Goal: Find specific page/section: Find specific page/section

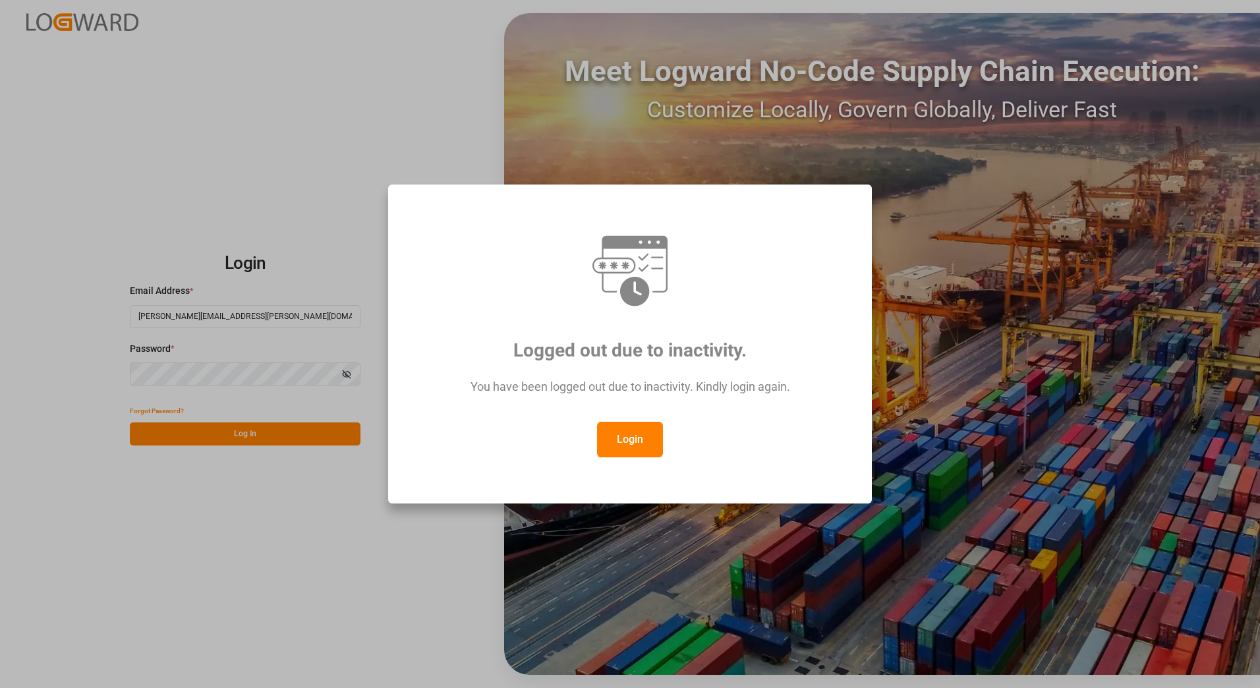
click at [630, 444] on button "Login" at bounding box center [630, 440] width 66 height 36
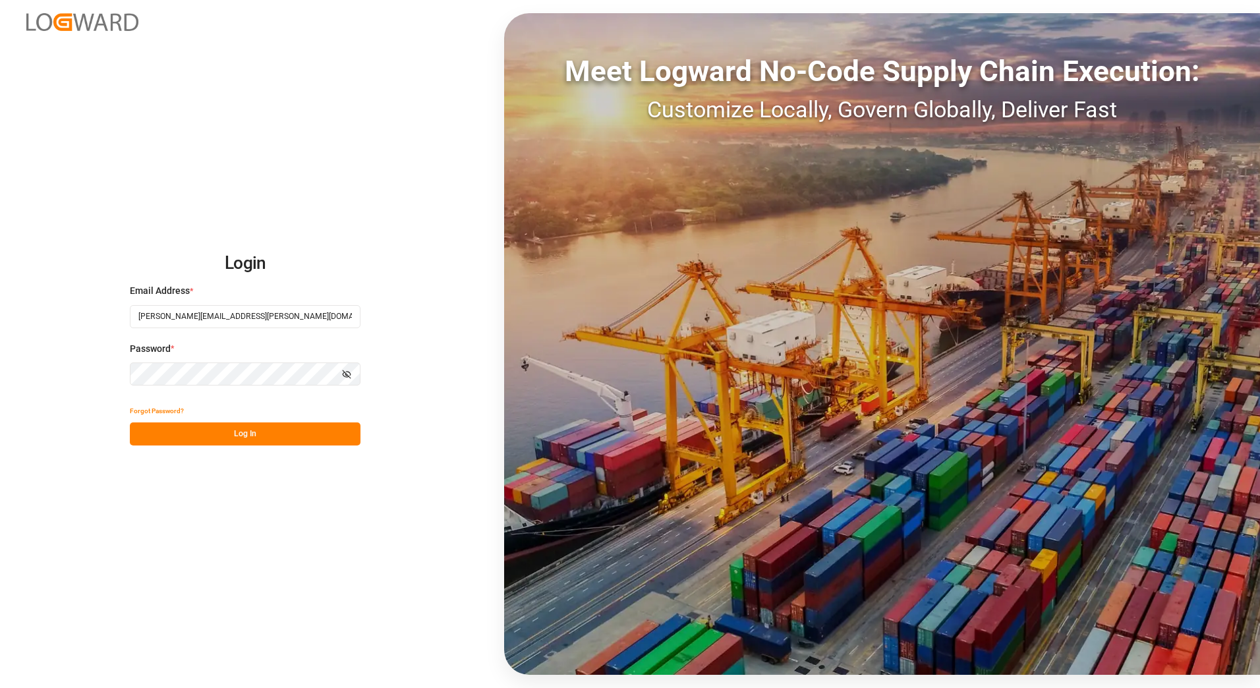
click at [163, 434] on button "Log In" at bounding box center [245, 434] width 231 height 23
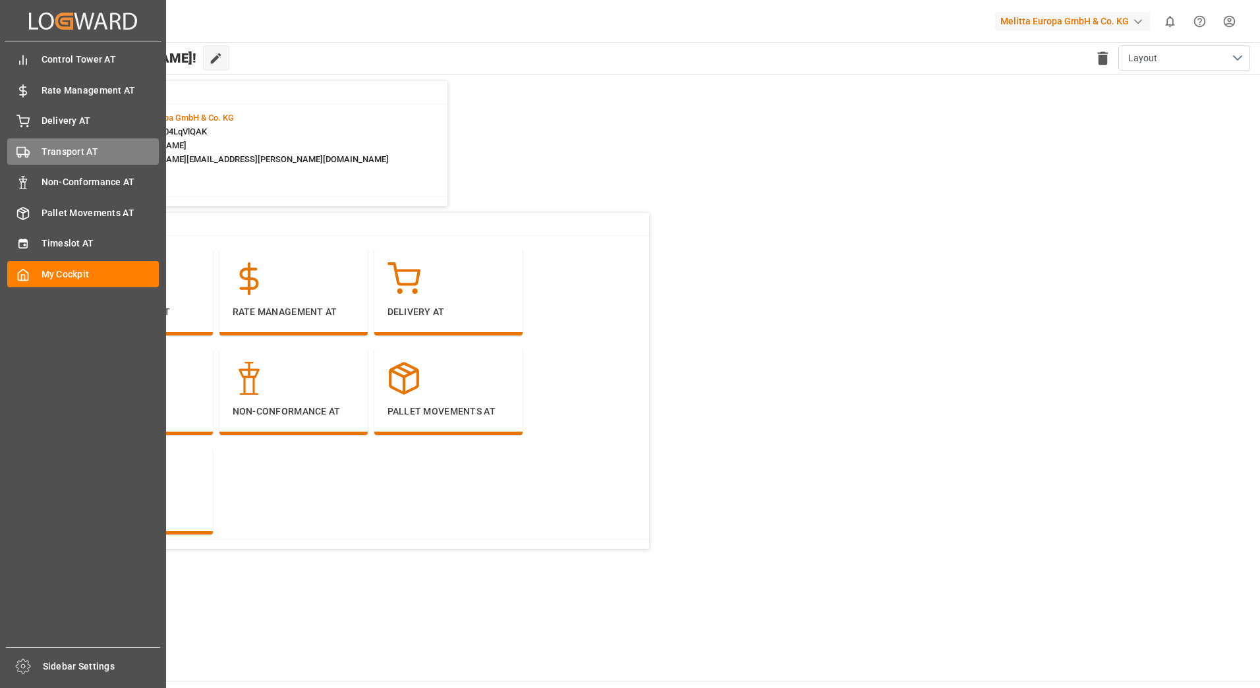
click at [42, 153] on span "Transport AT" at bounding box center [101, 152] width 118 height 14
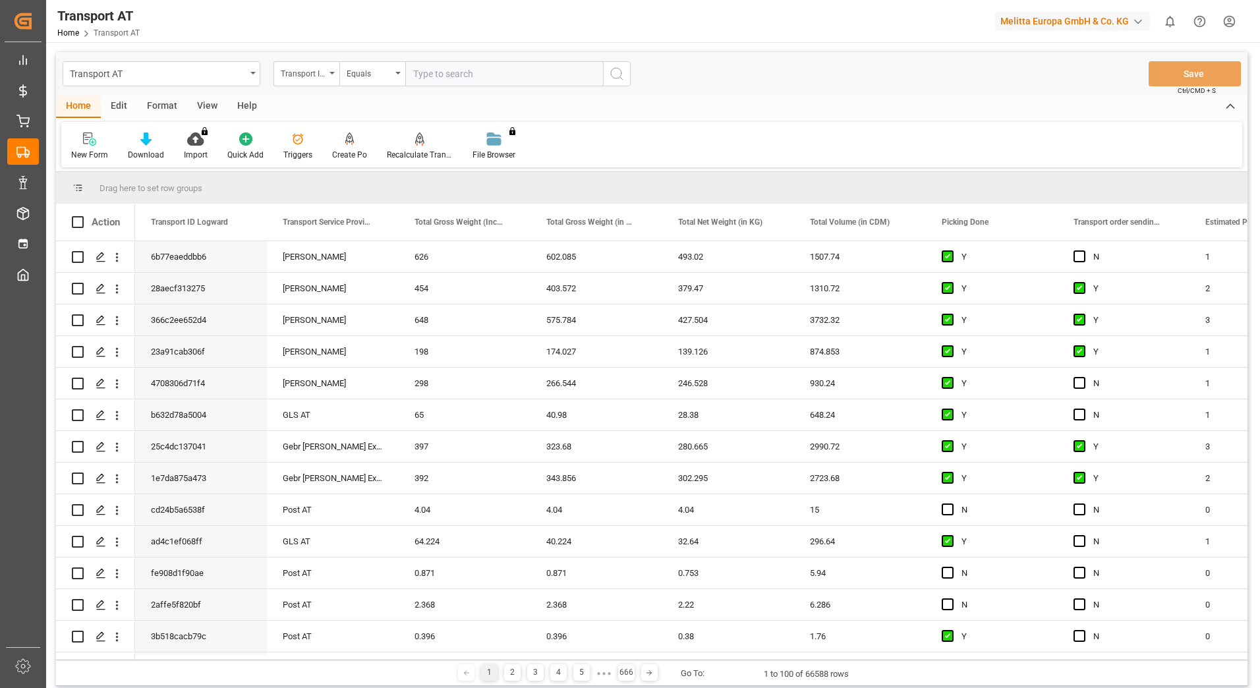
click at [331, 78] on div "Transport ID Logward" at bounding box center [307, 73] width 66 height 25
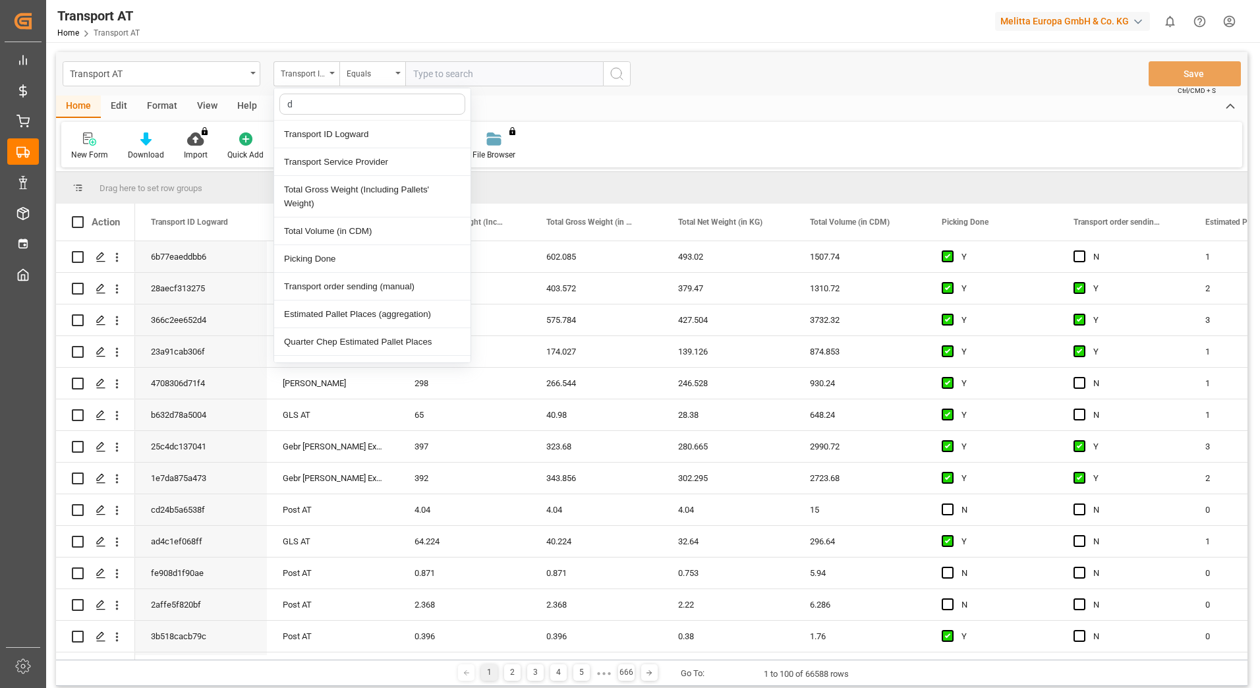
type input "do"
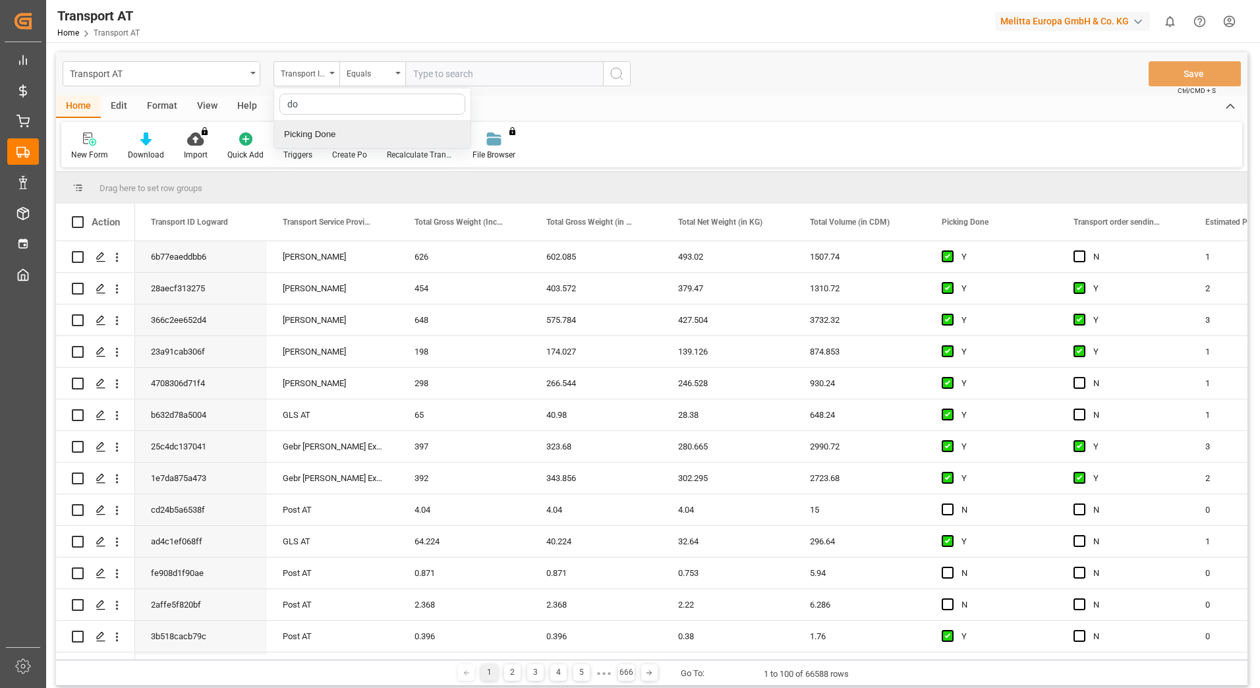
click at [327, 129] on div "Picking Done" at bounding box center [372, 135] width 196 height 28
click at [433, 74] on input "text" at bounding box center [504, 73] width 198 height 25
type input "Y"
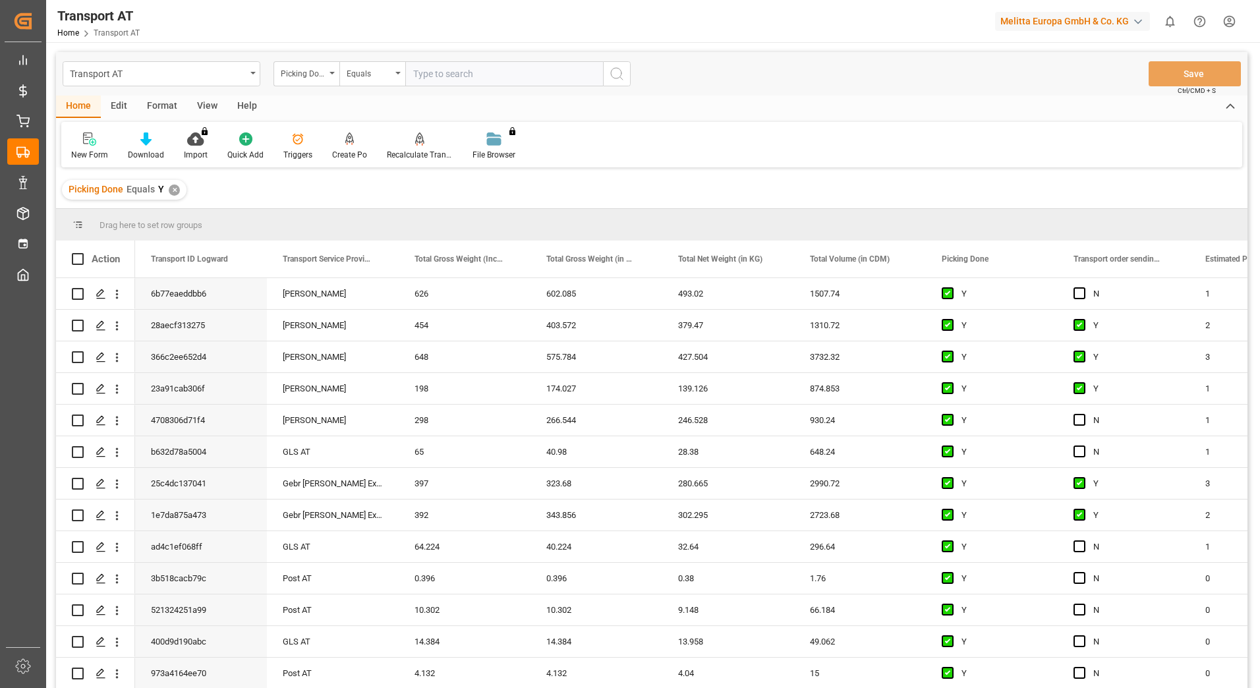
click at [332, 78] on div "Picking Done" at bounding box center [307, 73] width 66 height 25
type input "manu"
click at [329, 130] on div "Transport order sending (manual)" at bounding box center [372, 135] width 196 height 28
click at [472, 69] on input "text" at bounding box center [504, 73] width 198 height 25
type input "N"
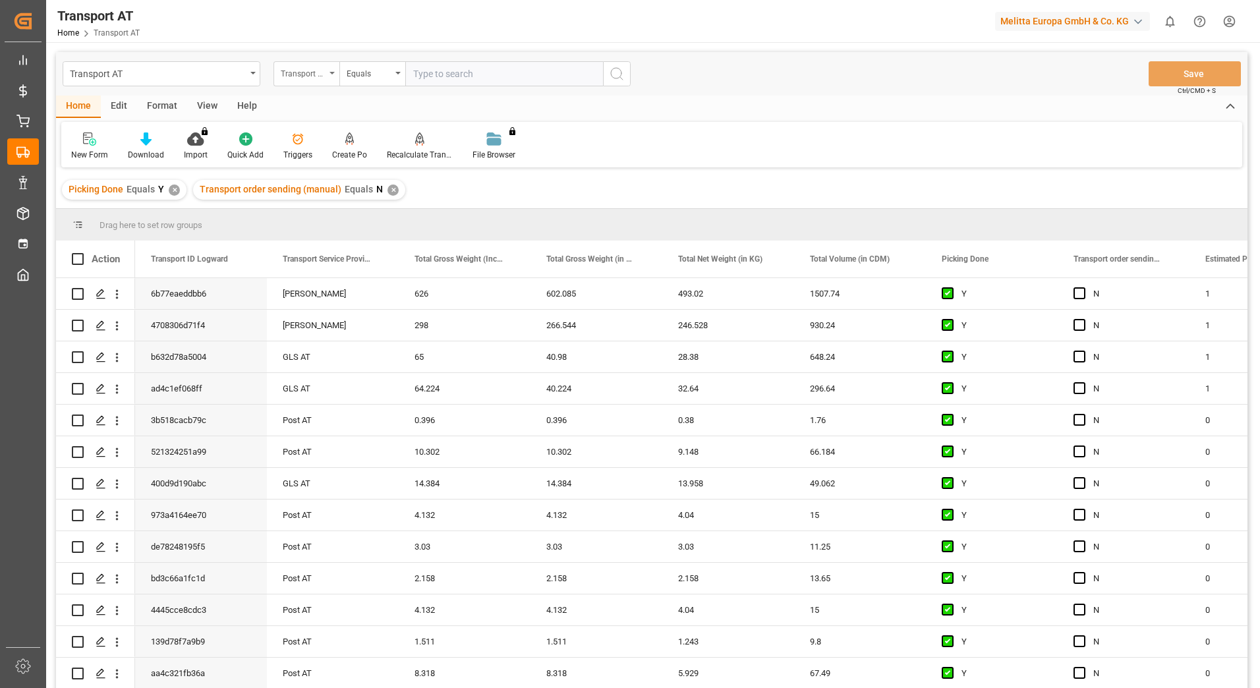
click at [330, 73] on icon "open menu" at bounding box center [332, 73] width 5 height 3
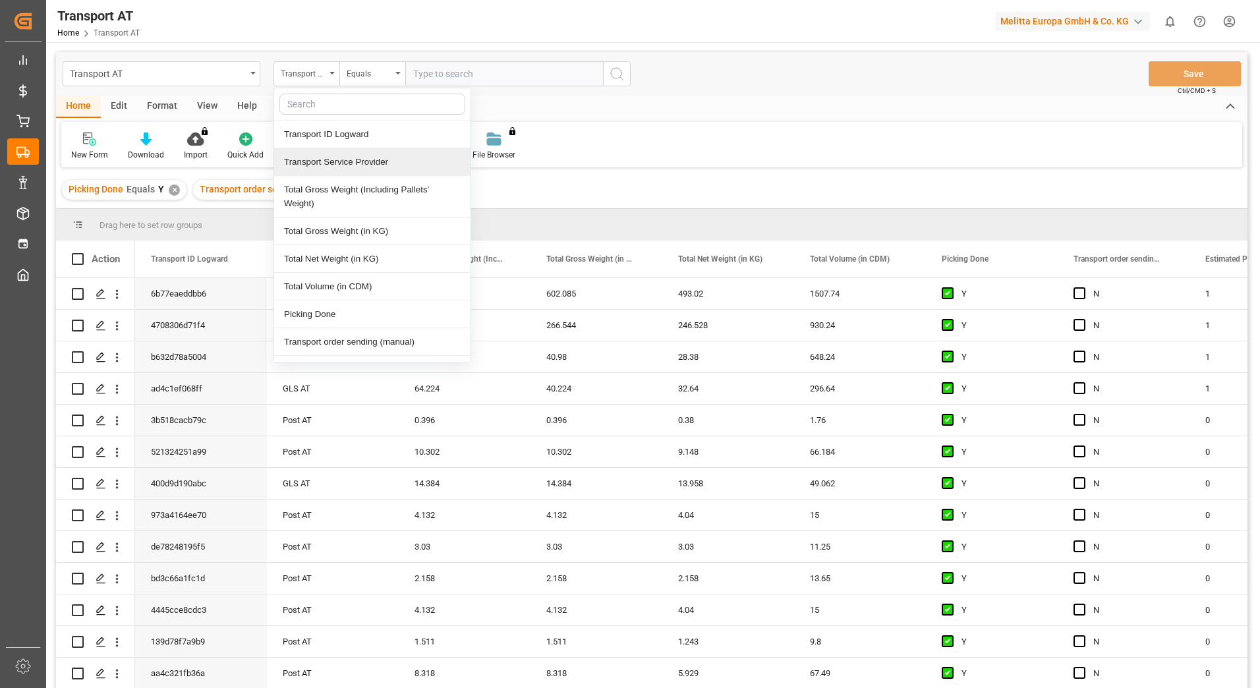
click at [329, 161] on div "Transport Service Provider" at bounding box center [372, 162] width 196 height 28
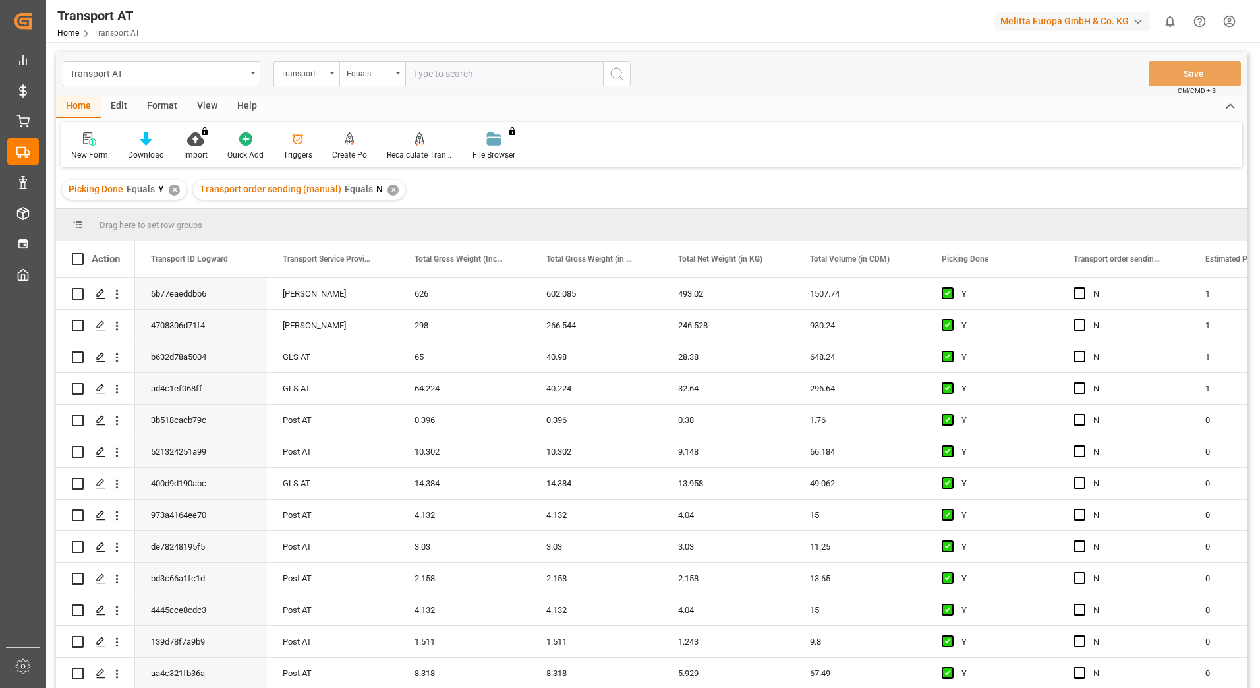
click at [458, 76] on input "text" at bounding box center [504, 73] width 198 height 25
type input "gebr [PERSON_NAME]"
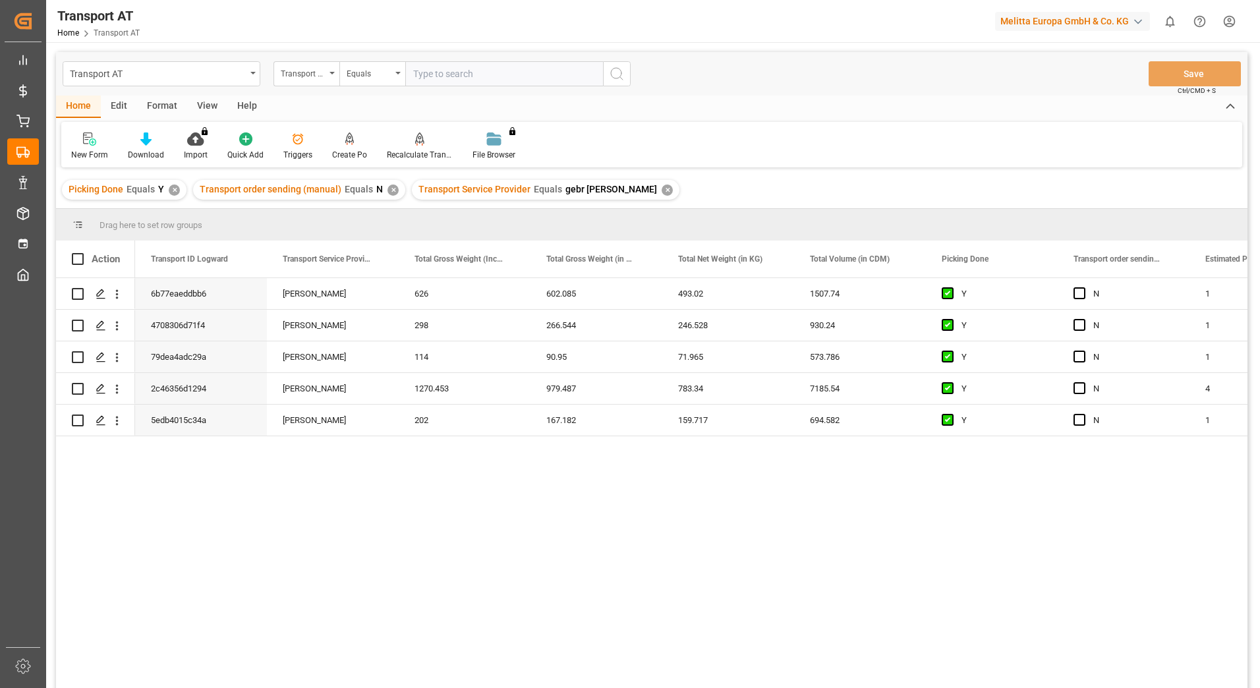
click at [209, 107] on div "View" at bounding box center [207, 107] width 40 height 22
click at [100, 147] on div "Default" at bounding box center [83, 146] width 45 height 29
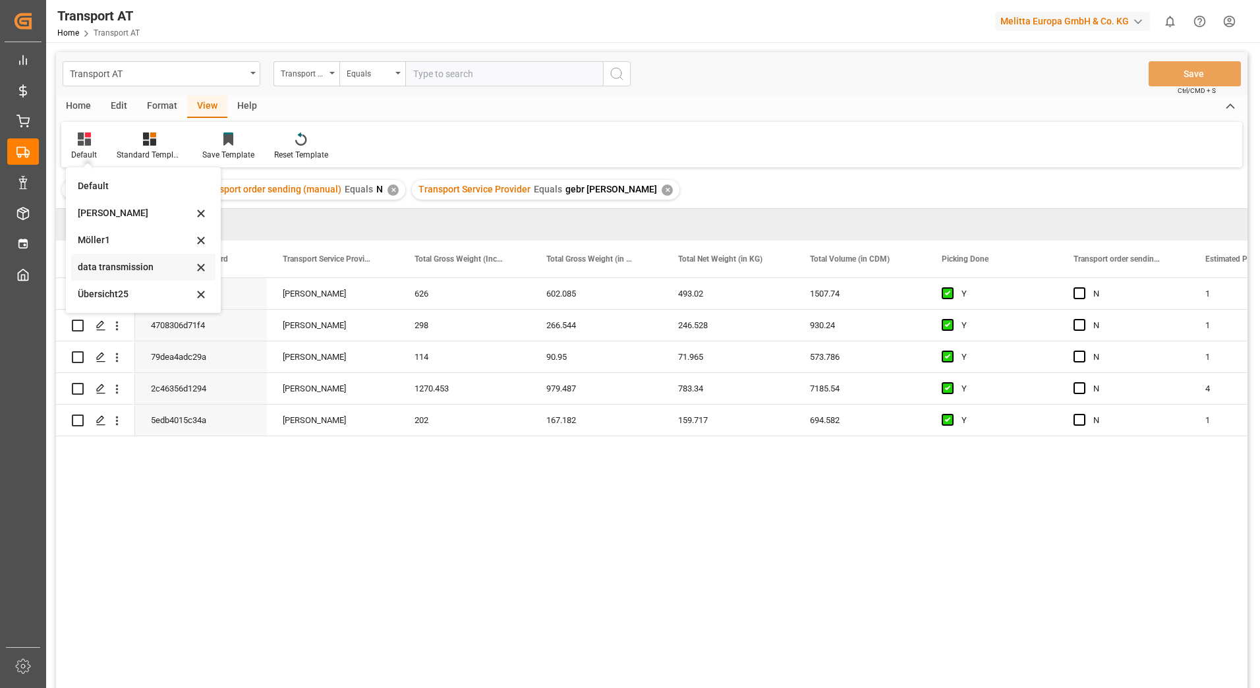
click at [97, 266] on div "data transmission" at bounding box center [135, 267] width 115 height 14
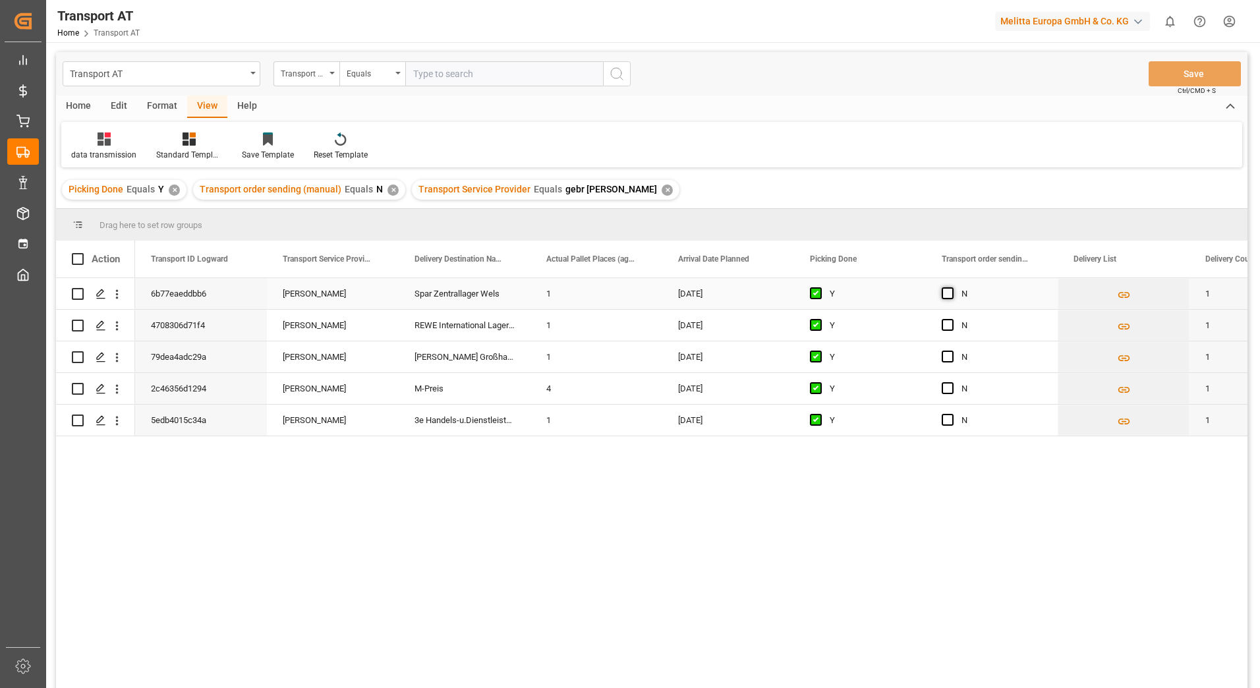
click at [947, 295] on span "Press SPACE to select this row." at bounding box center [948, 293] width 12 height 12
click at [952, 287] on input "Press SPACE to select this row." at bounding box center [952, 287] width 0 height 0
click at [946, 326] on span "Press SPACE to select this row." at bounding box center [948, 325] width 12 height 12
click at [952, 319] on input "Press SPACE to select this row." at bounding box center [952, 319] width 0 height 0
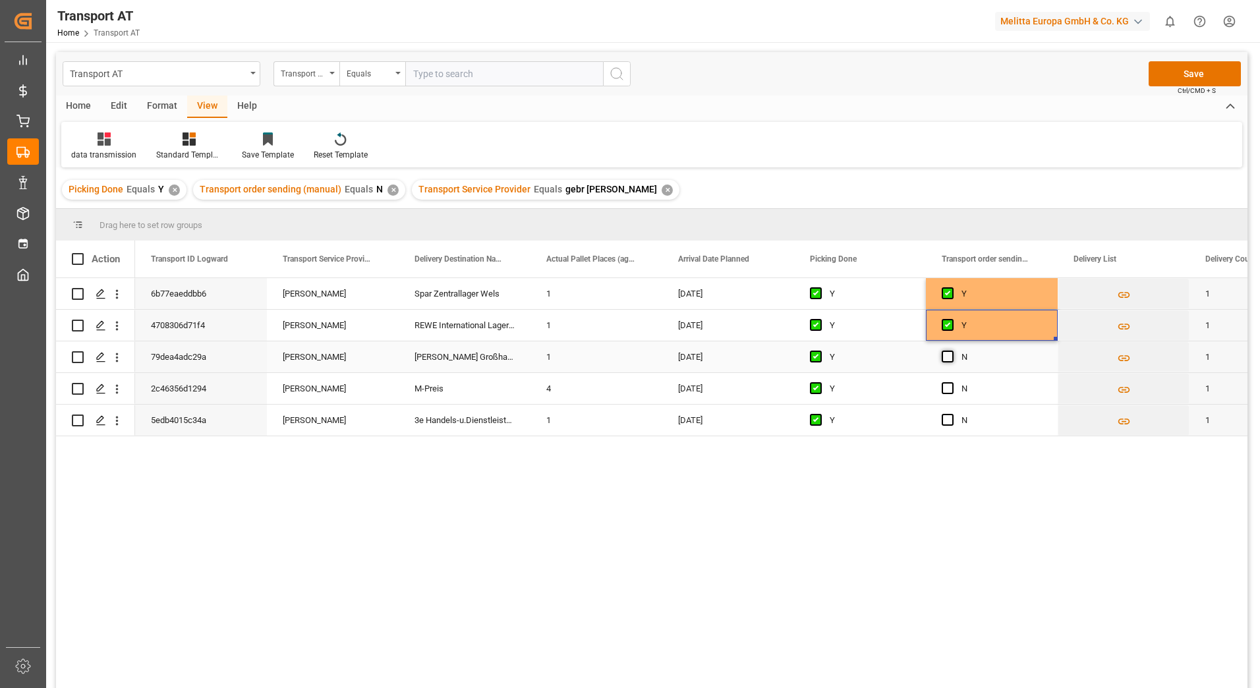
click at [944, 357] on span "Press SPACE to select this row." at bounding box center [948, 357] width 12 height 12
click at [952, 351] on input "Press SPACE to select this row." at bounding box center [952, 351] width 0 height 0
click at [946, 389] on span "Press SPACE to select this row." at bounding box center [948, 388] width 12 height 12
click at [952, 382] on input "Press SPACE to select this row." at bounding box center [952, 382] width 0 height 0
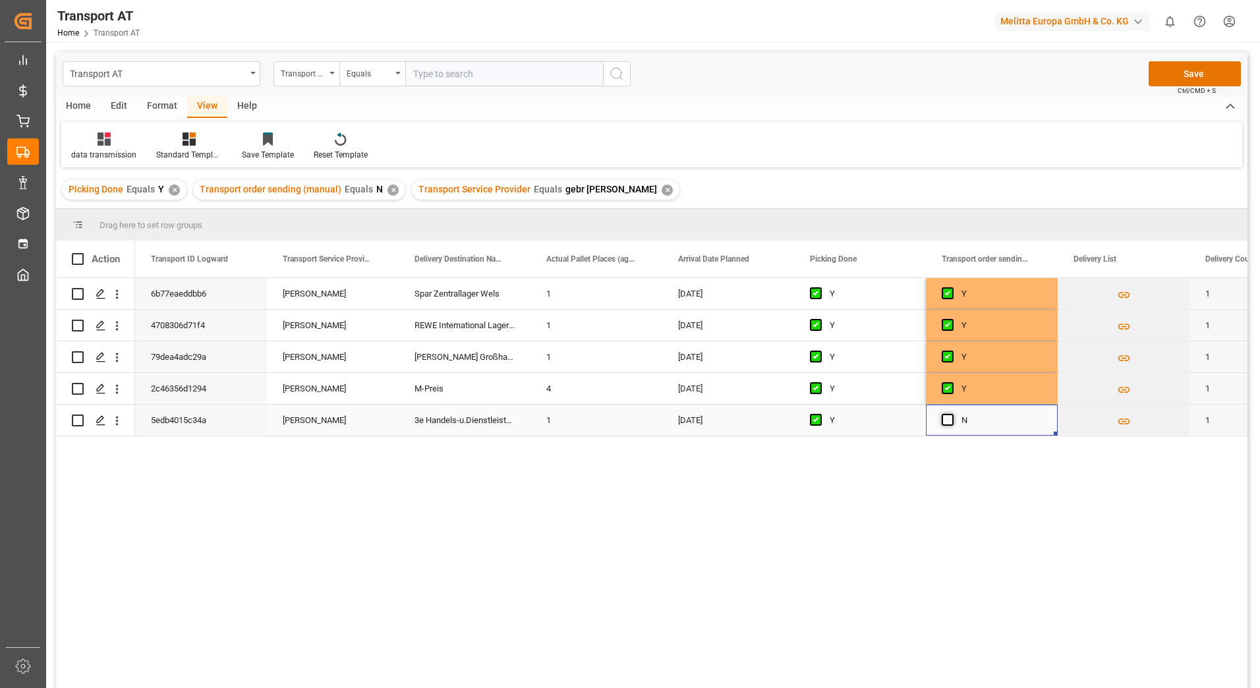
click at [947, 423] on span "Press SPACE to select this row." at bounding box center [948, 420] width 12 height 12
click at [952, 414] on input "Press SPACE to select this row." at bounding box center [952, 414] width 0 height 0
click at [1173, 76] on button "Save" at bounding box center [1195, 73] width 92 height 25
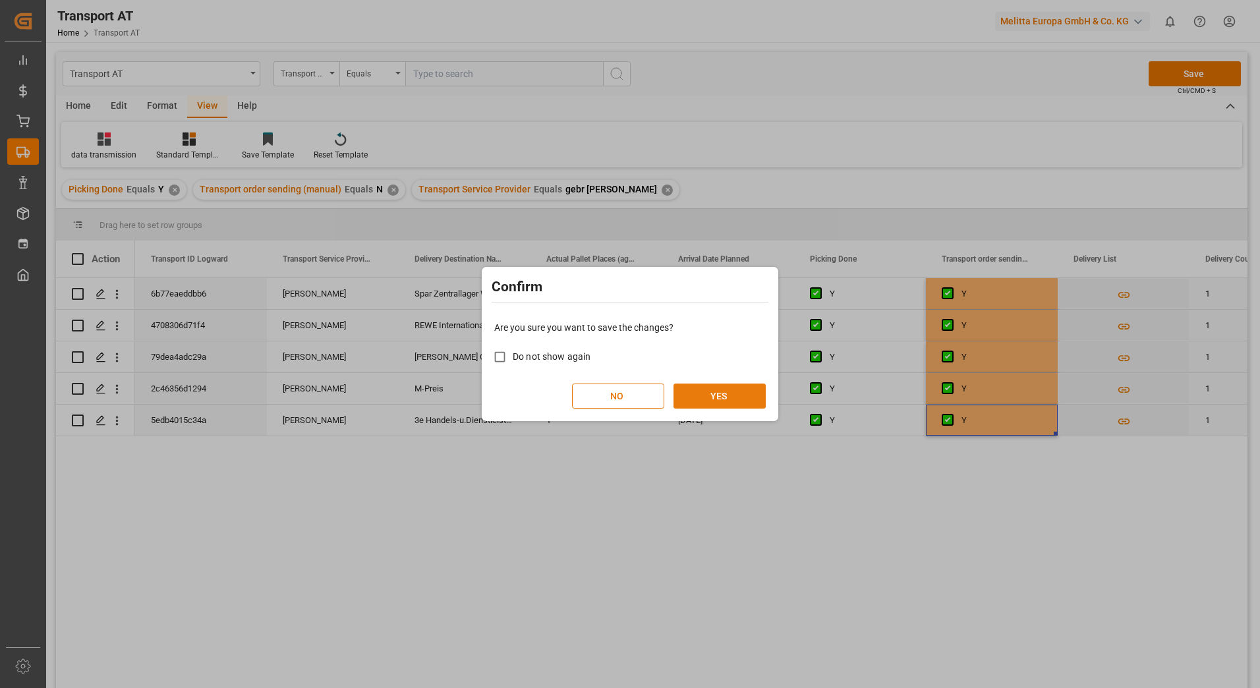
click at [725, 396] on button "YES" at bounding box center [720, 396] width 92 height 25
